Goal: Task Accomplishment & Management: Use online tool/utility

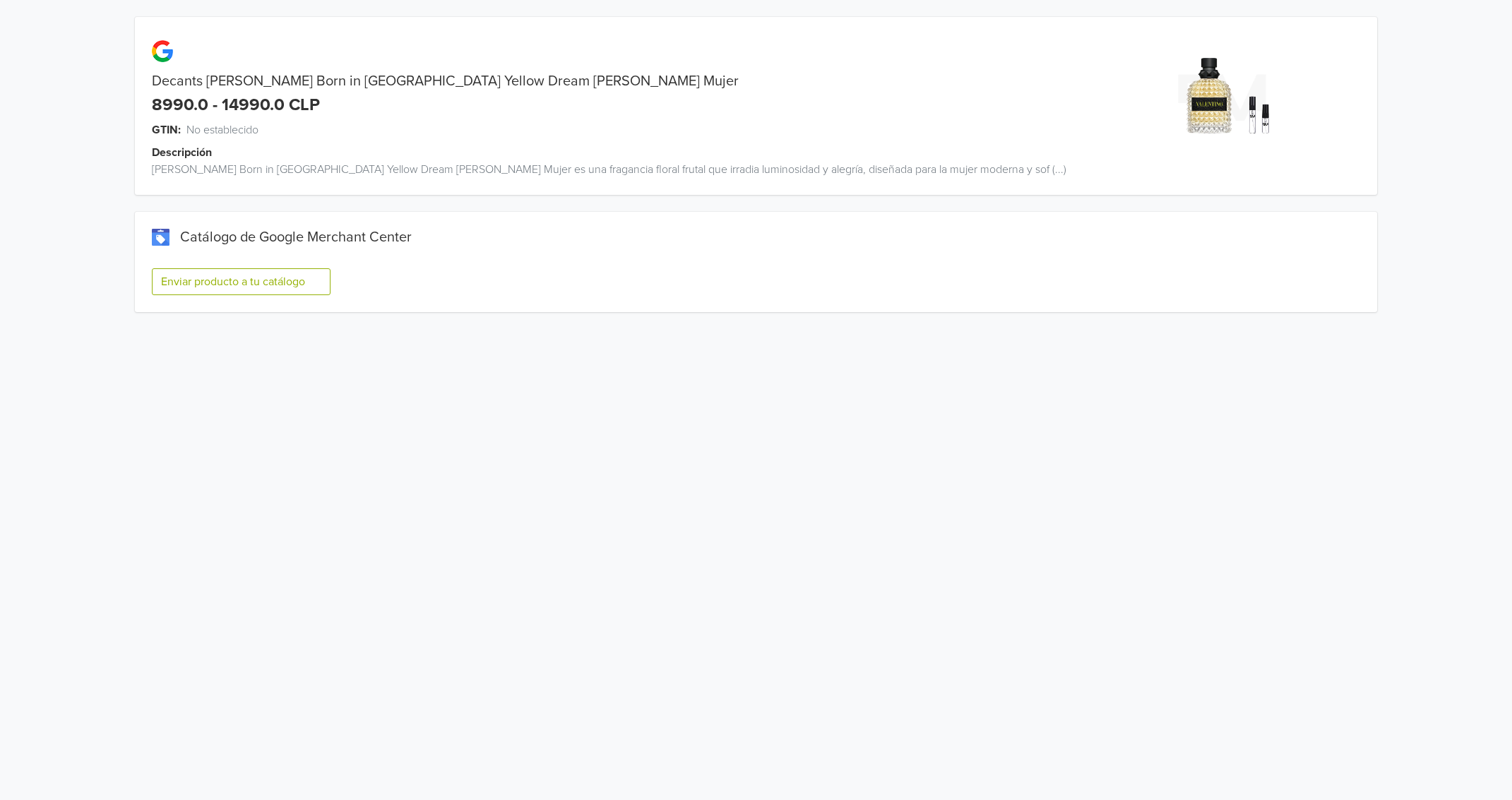
click at [180, 280] on button "Enviar producto a tu catálogo" at bounding box center [242, 282] width 179 height 27
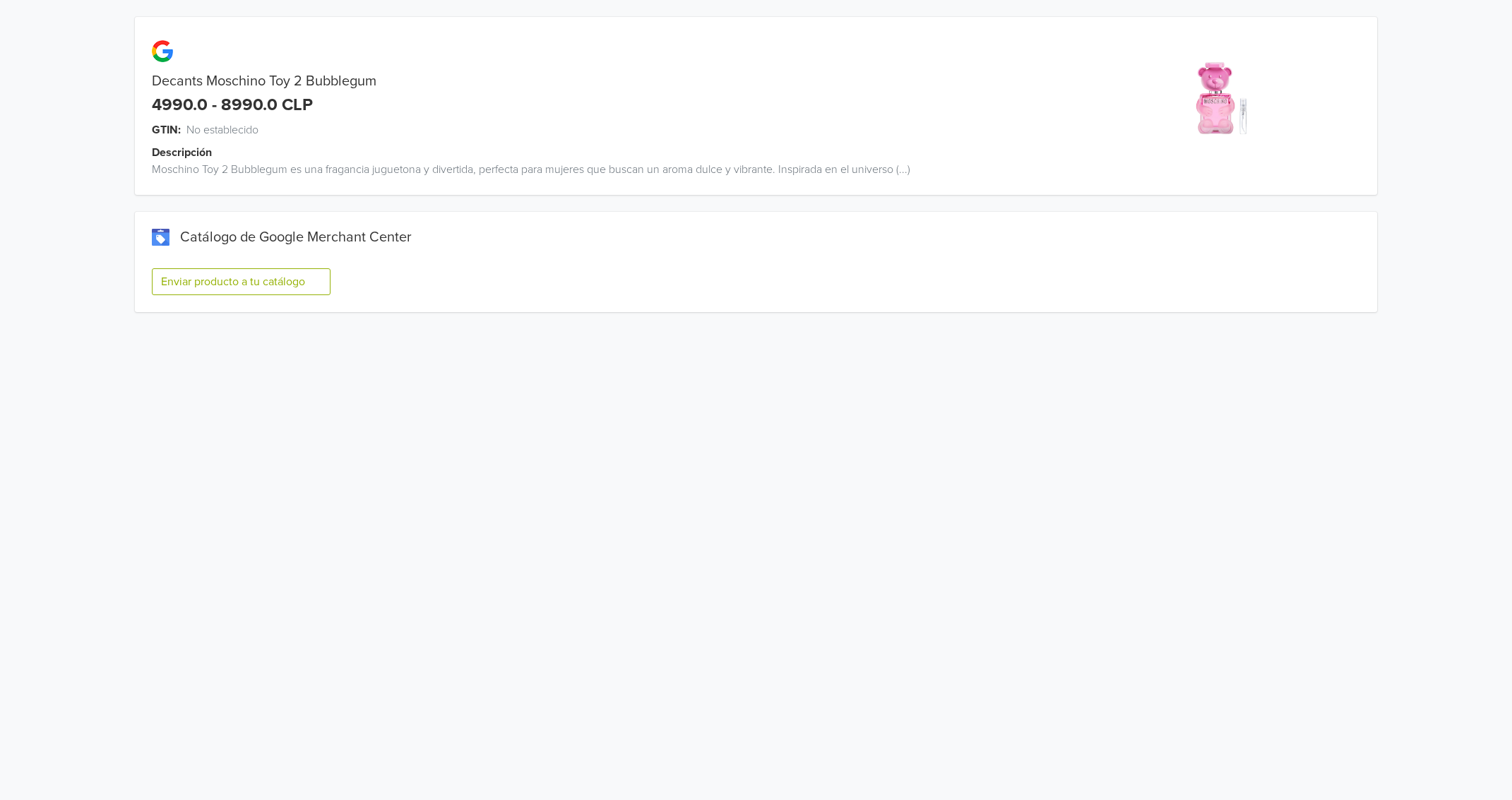
click at [263, 295] on div "Enviar producto a tu catálogo" at bounding box center [756, 288] width 1208 height 49
click at [263, 284] on button "Enviar producto a tu catálogo" at bounding box center [242, 282] width 179 height 27
click at [221, 284] on button "Enviar producto a tu catálogo" at bounding box center [242, 282] width 179 height 27
click at [287, 269] on button "Enviar producto a tu catálogo" at bounding box center [242, 282] width 179 height 27
click at [276, 280] on button "Enviar producto a tu catálogo" at bounding box center [242, 282] width 179 height 27
